Goal: Information Seeking & Learning: Learn about a topic

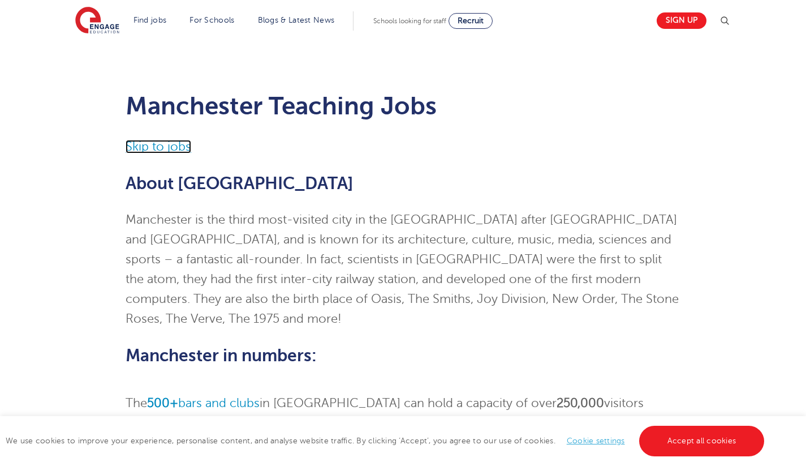
click at [178, 147] on link "Skip to jobs" at bounding box center [159, 147] width 66 height 14
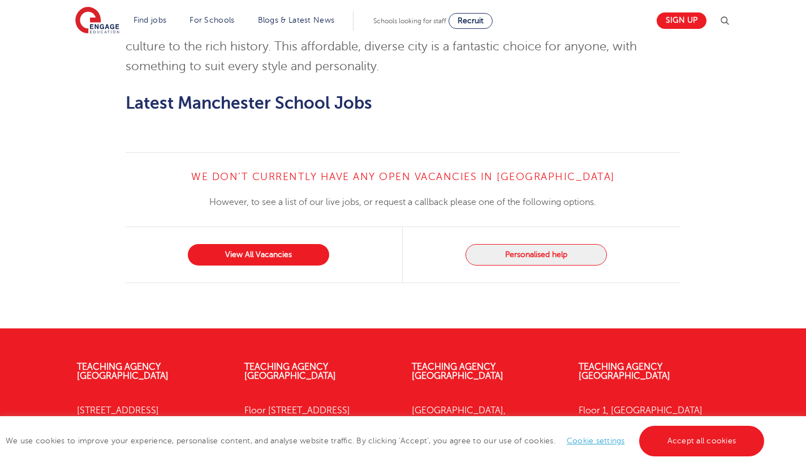
scroll to position [760, 0]
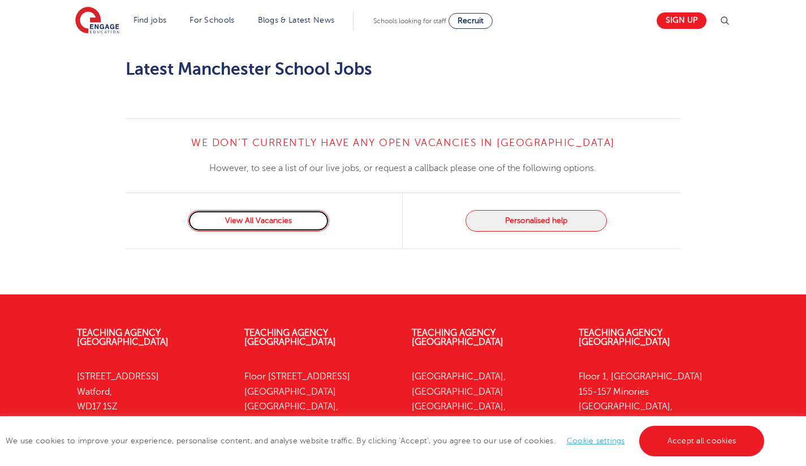
click at [270, 210] on link "View All Vacancies" at bounding box center [258, 221] width 141 height 22
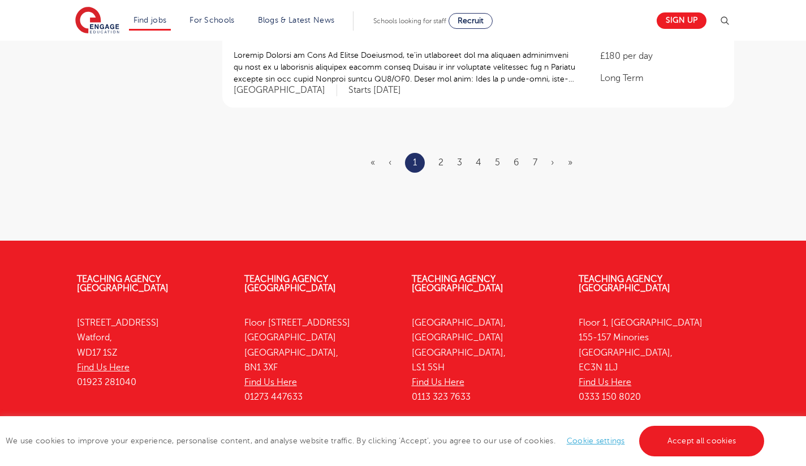
scroll to position [1286, 0]
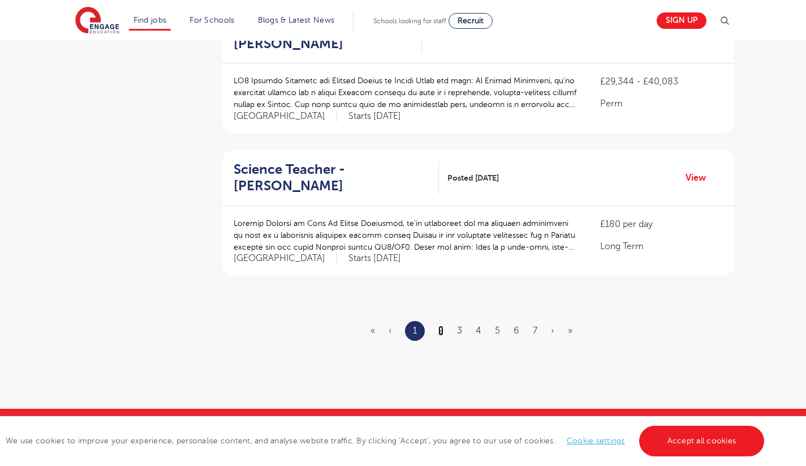
click at [443, 325] on link "2" at bounding box center [441, 330] width 5 height 10
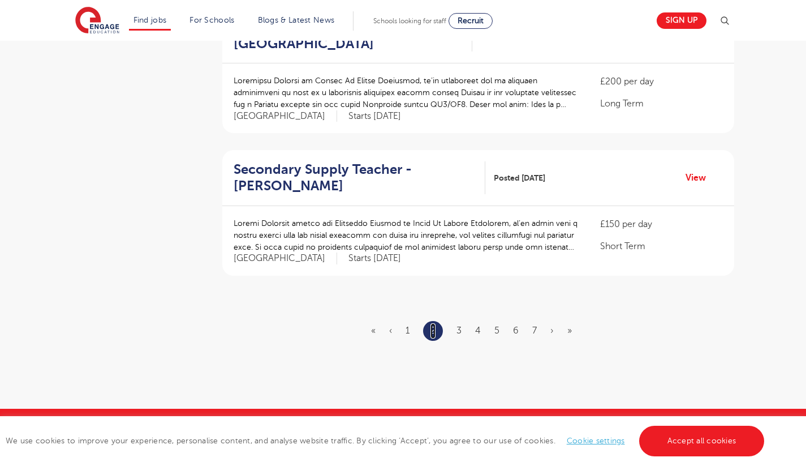
scroll to position [0, 0]
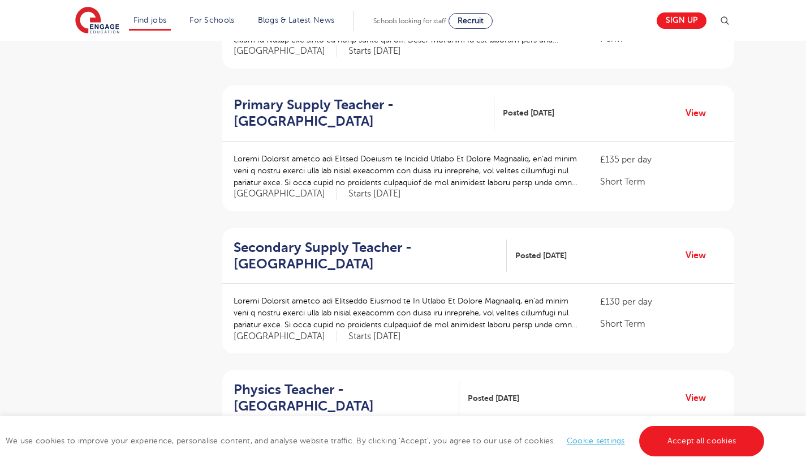
scroll to position [366, 0]
